Goal: Contribute content

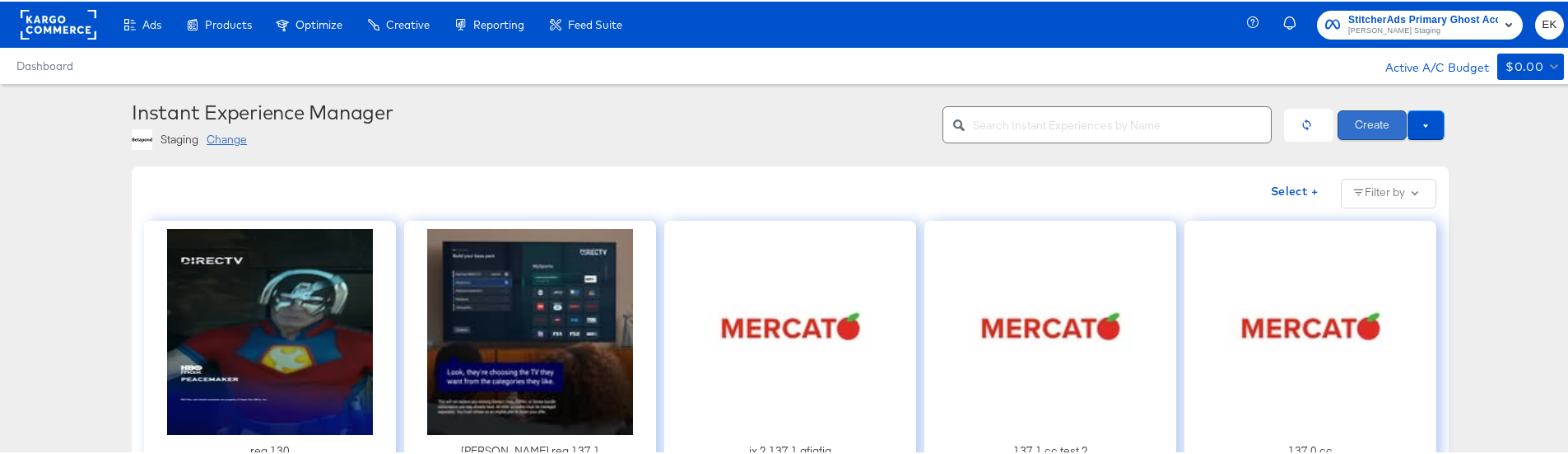
click at [1368, 133] on button "Create" at bounding box center [1372, 124] width 69 height 30
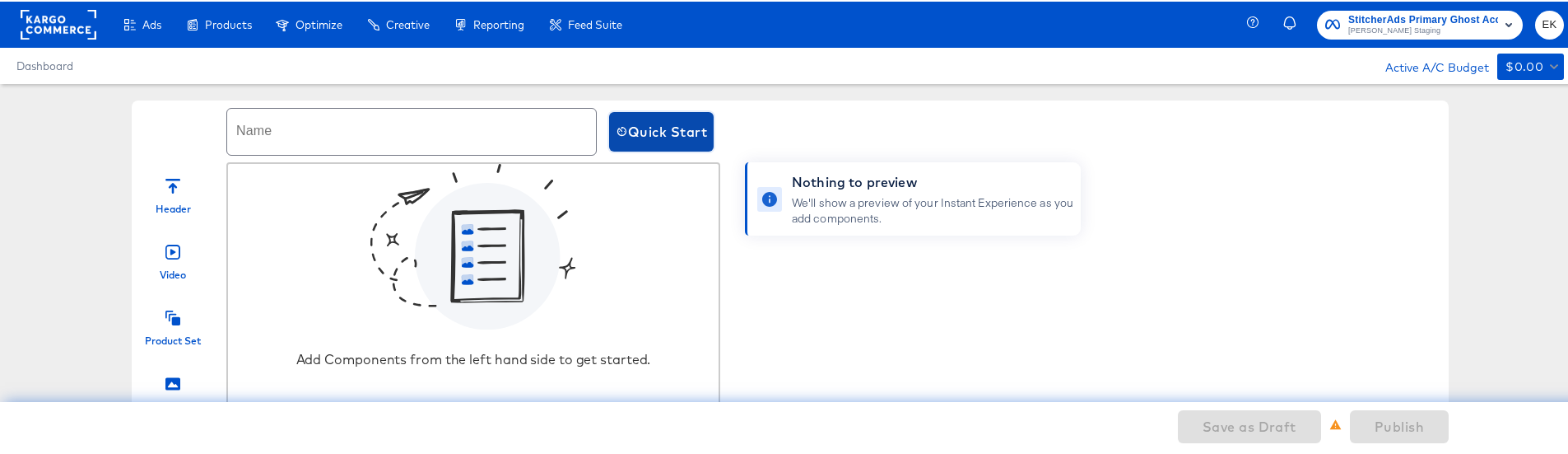
click at [648, 139] on span "Quick Start" at bounding box center [661, 129] width 91 height 23
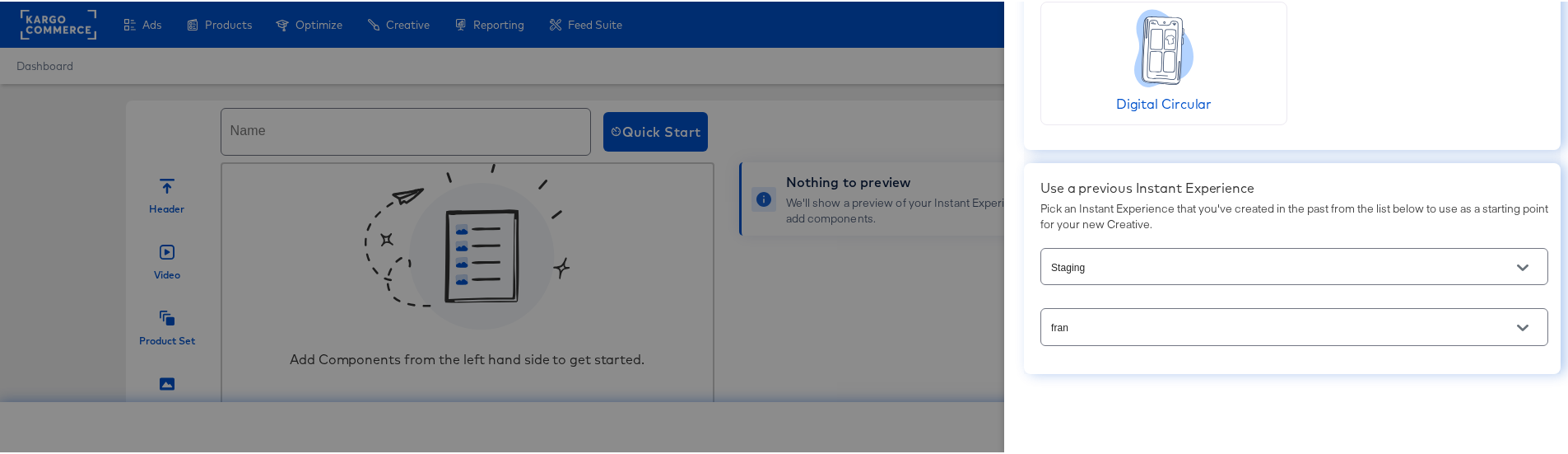
scroll to position [129, 0]
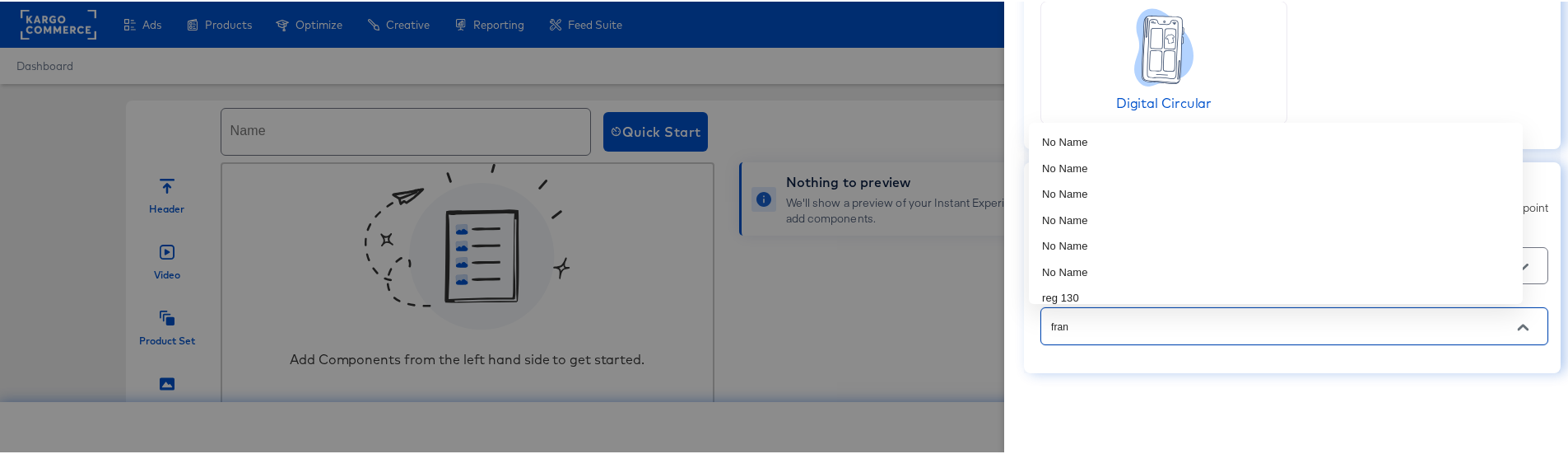
click at [1131, 327] on input "fran" at bounding box center [1281, 325] width 468 height 19
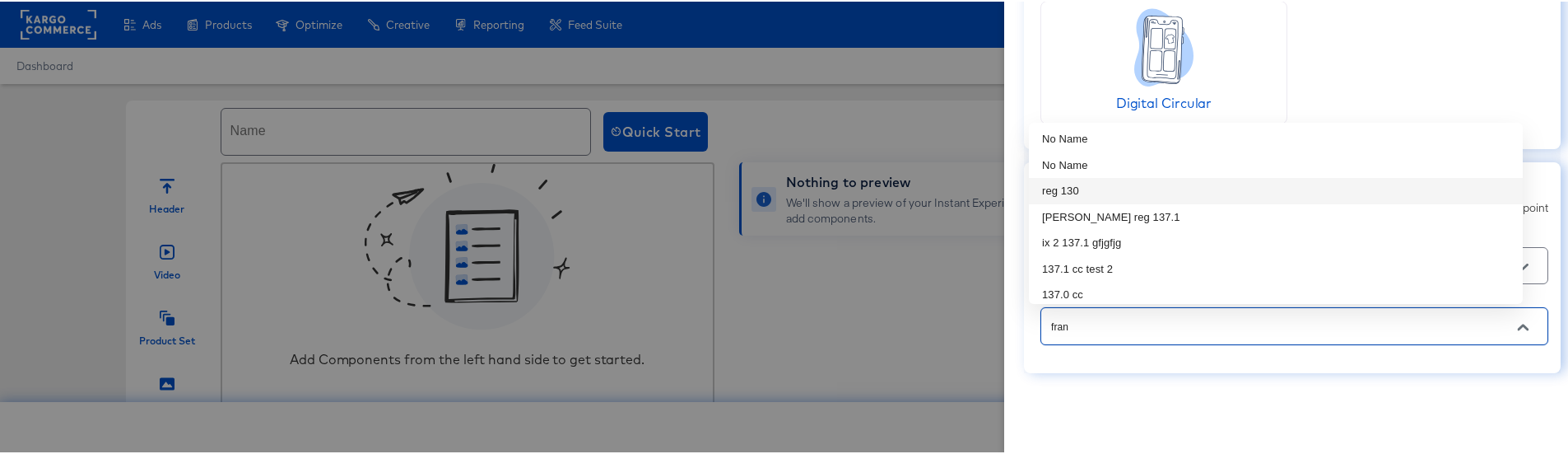
scroll to position [109, 0]
click at [1092, 156] on li "No Name" at bounding box center [1276, 162] width 494 height 26
type input "No Name"
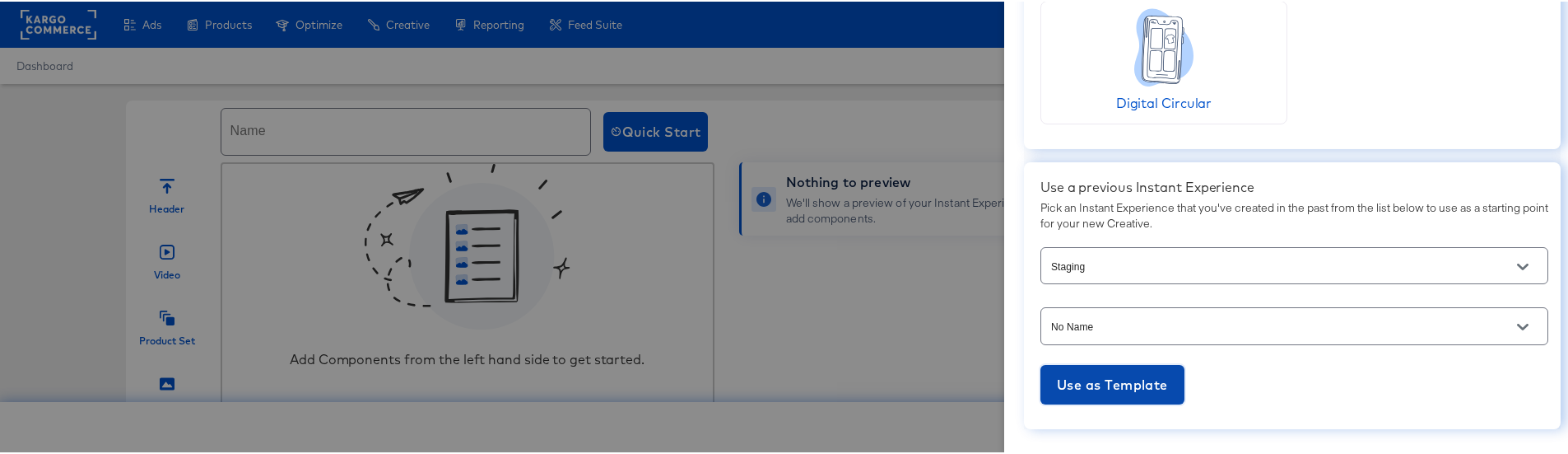
click at [1096, 377] on span "Use as Template" at bounding box center [1113, 383] width 112 height 23
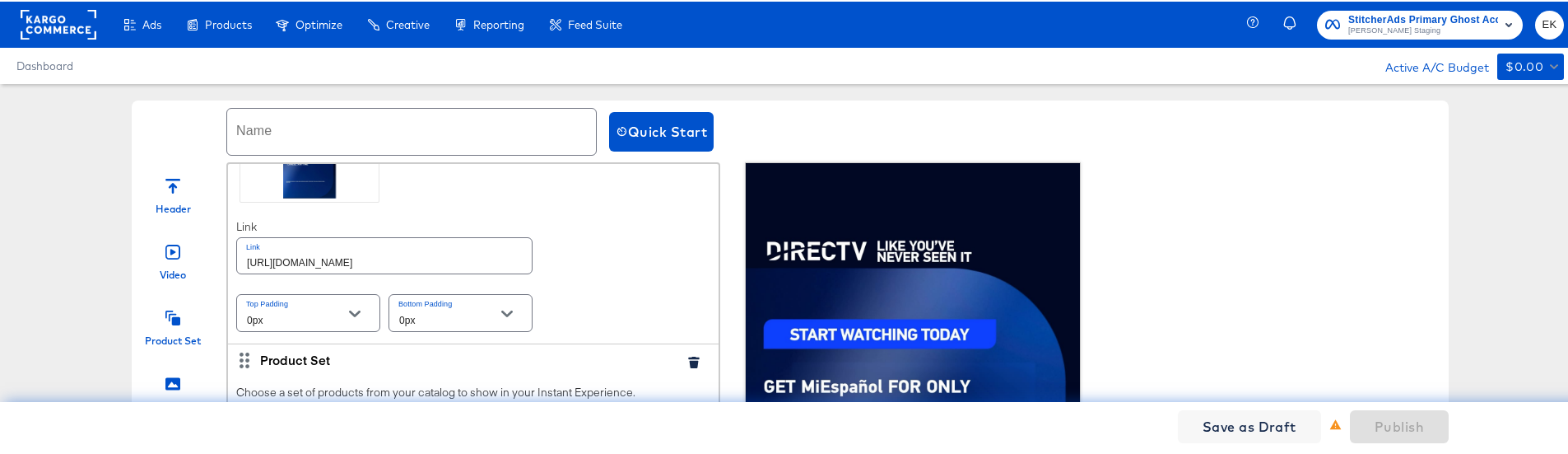
scroll to position [47, 0]
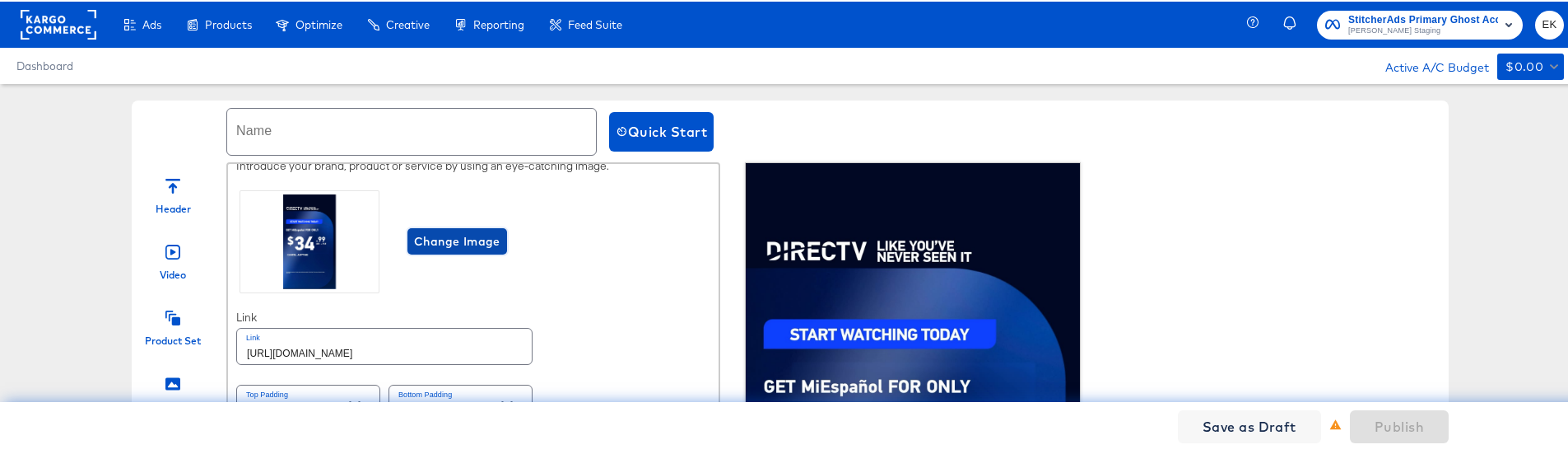
click at [443, 249] on span "Change Image" at bounding box center [457, 240] width 86 height 21
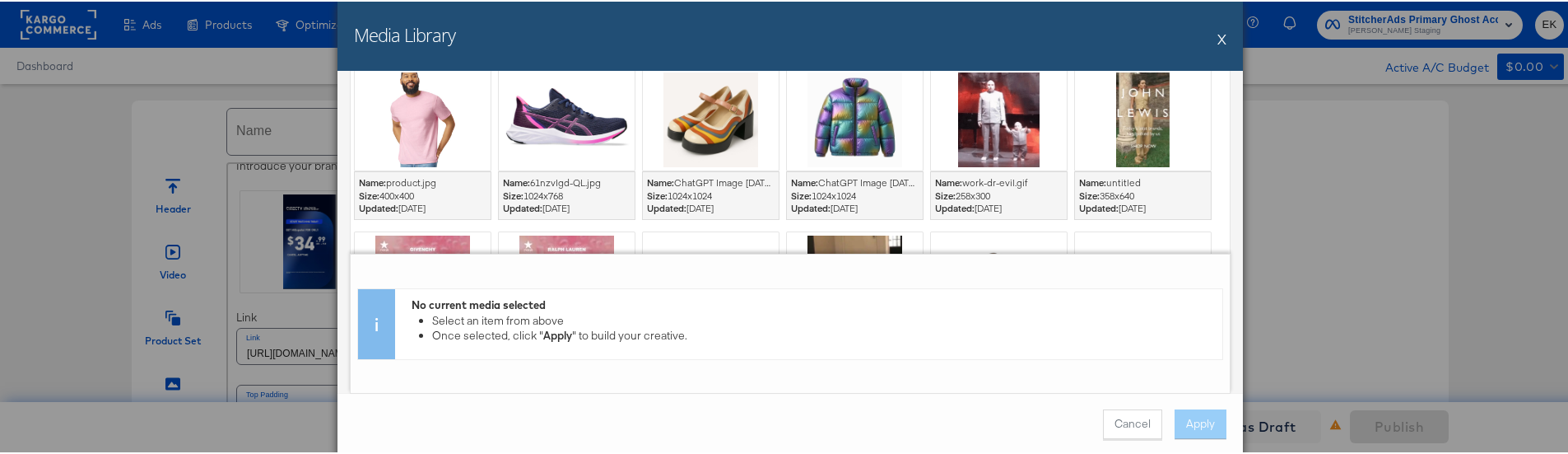
scroll to position [148, 0]
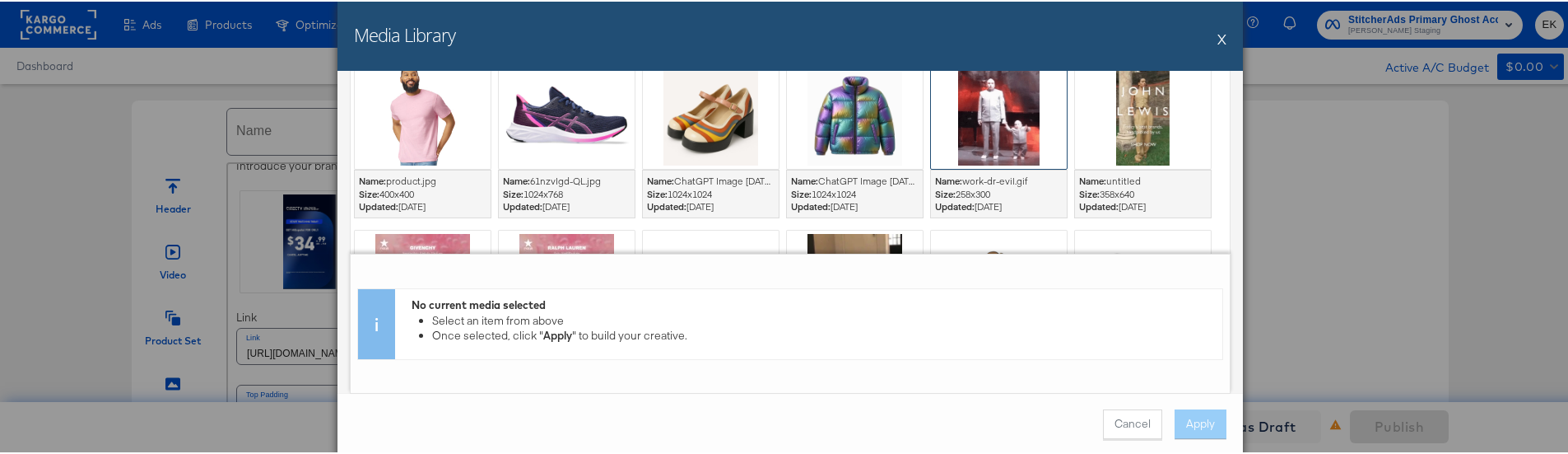
click at [973, 118] on div at bounding box center [998, 116] width 136 height 101
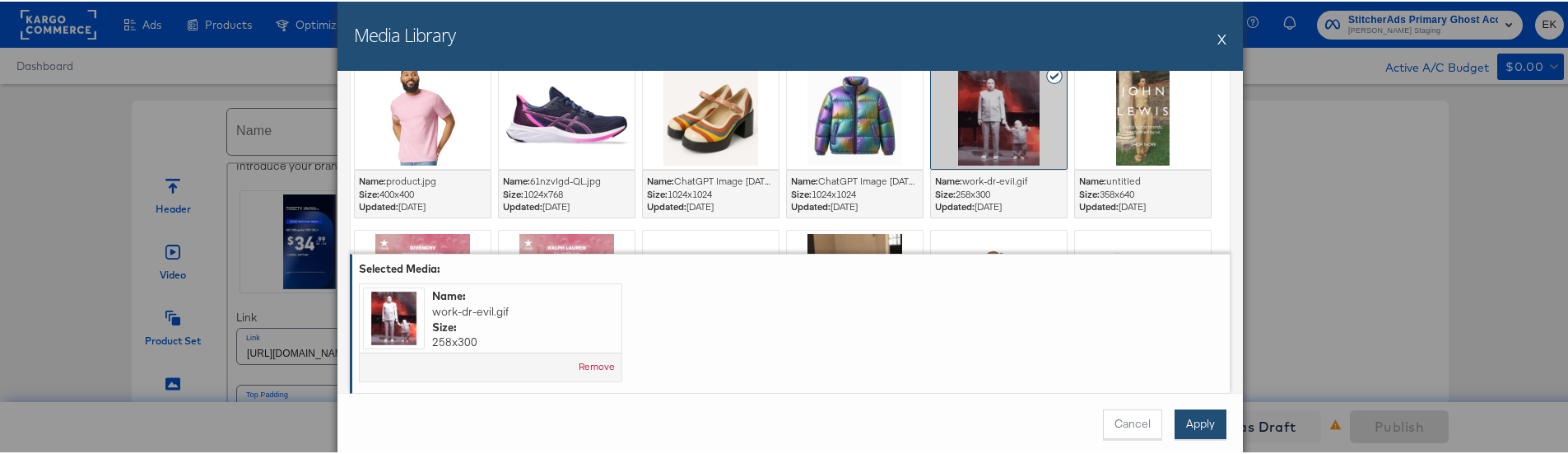
click at [1200, 415] on button "Apply" at bounding box center [1200, 423] width 52 height 30
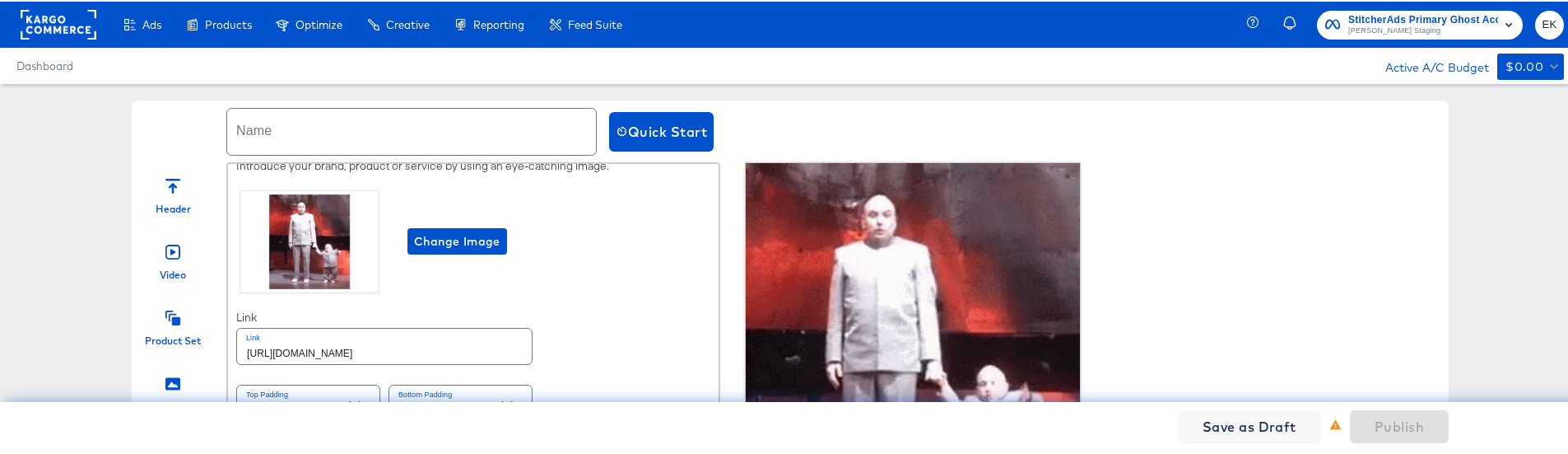
click at [289, 129] on input "text" at bounding box center [411, 129] width 368 height 46
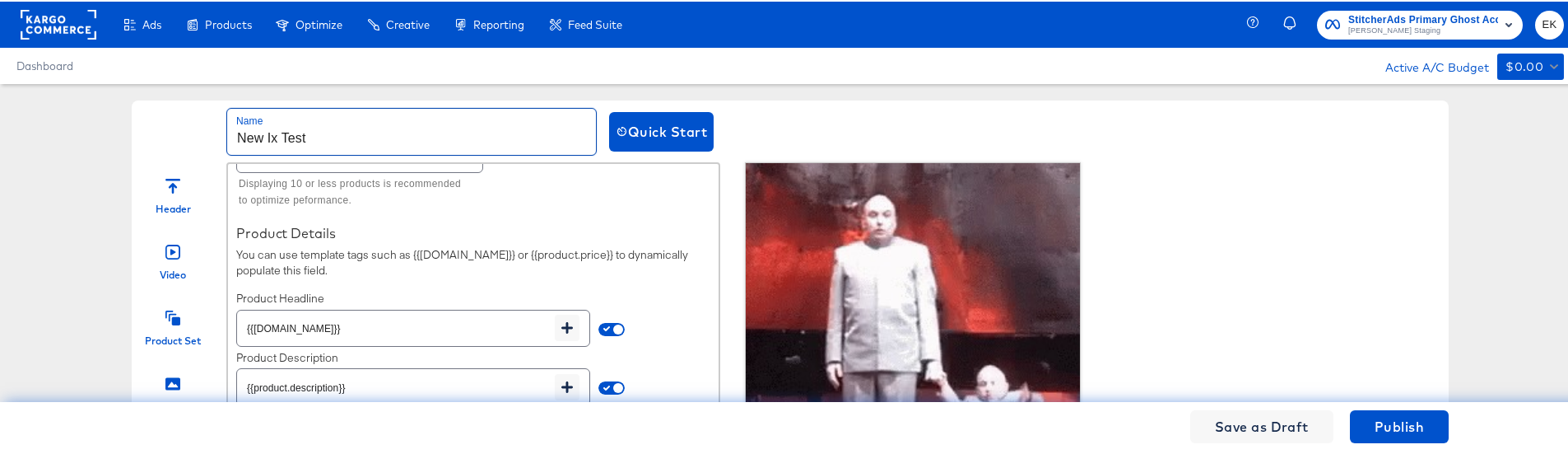
scroll to position [583, 0]
type input "New Ix Test"
click at [1168, 340] on div "Header Video Product Set Photo Button Carousel Footer Photo Introduce your bran…" at bounding box center [789, 385] width 1317 height 449
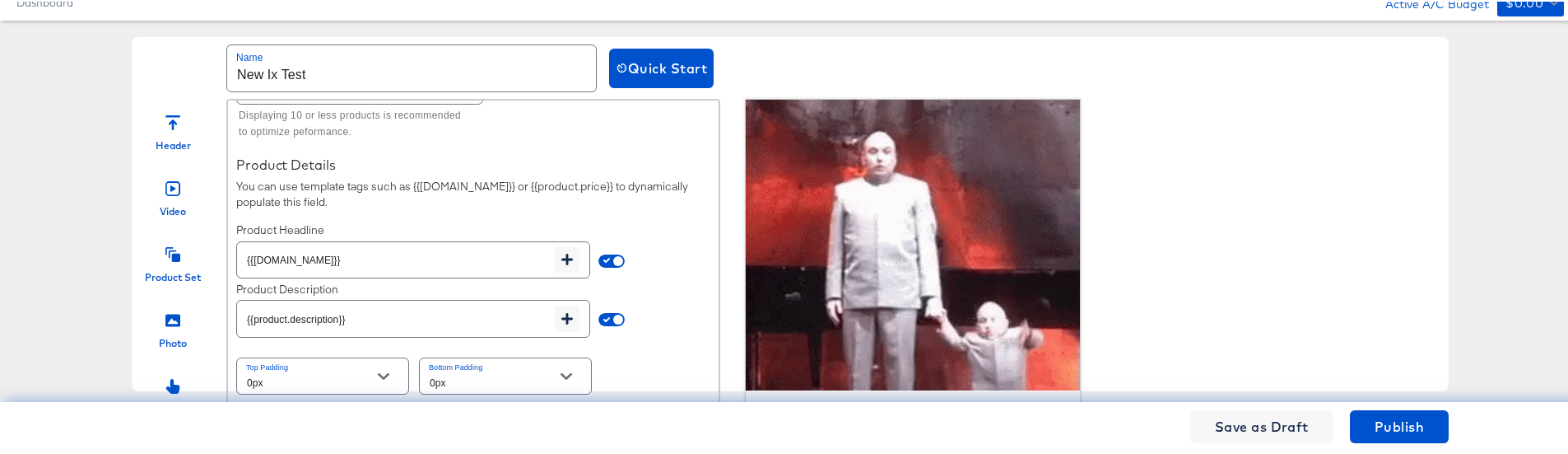
scroll to position [63, 0]
click at [1418, 422] on button "Publish" at bounding box center [1398, 425] width 98 height 33
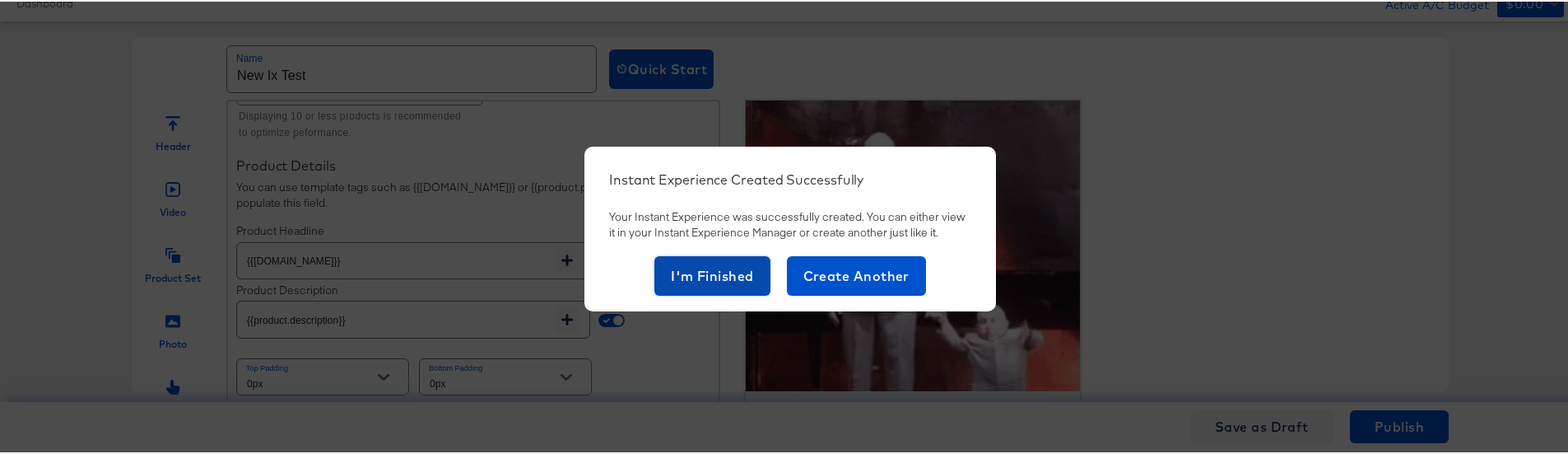
click at [706, 274] on span "I'm Finished" at bounding box center [712, 274] width 83 height 23
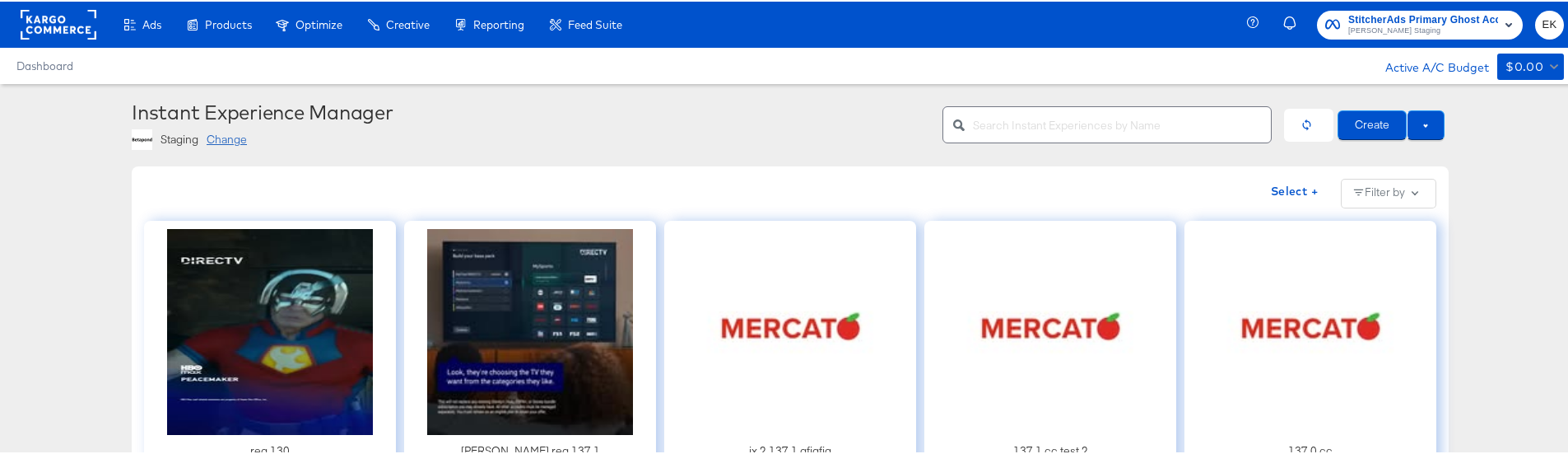
click at [579, 121] on div "Instant Experience Manager" at bounding box center [530, 110] width 799 height 23
